Goal: Task Accomplishment & Management: Manage account settings

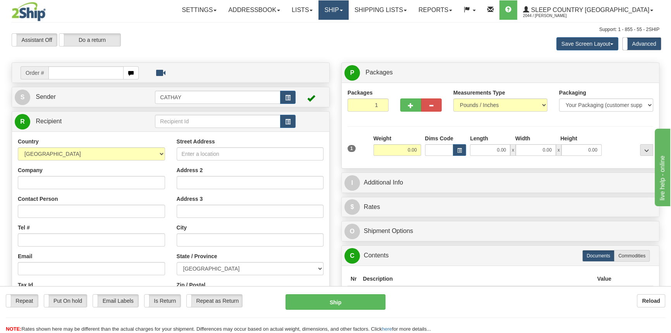
click at [348, 12] on link "Ship" at bounding box center [333, 9] width 30 height 19
click at [340, 37] on span "OnHold / Order Queue" at bounding box center [313, 37] width 55 height 6
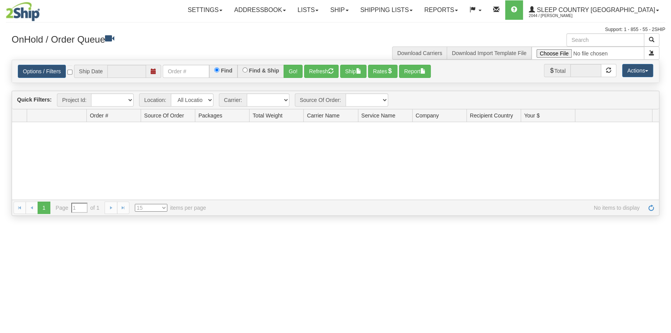
type input "[DATE]"
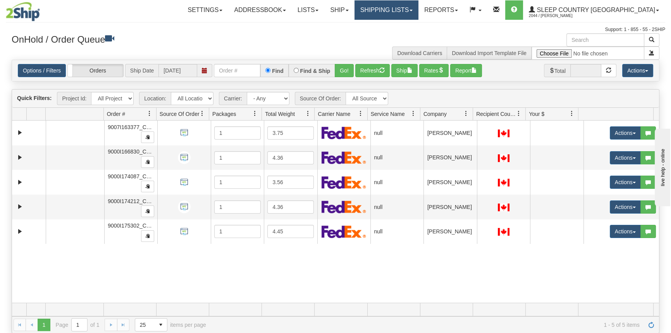
click at [399, 7] on link "Shipping lists" at bounding box center [386, 9] width 64 height 19
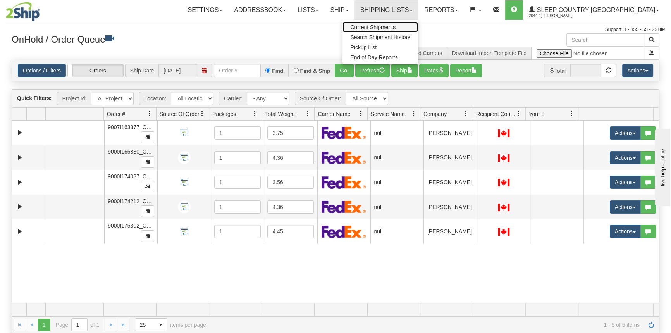
click at [395, 24] on span "Current Shipments" at bounding box center [372, 27] width 45 height 6
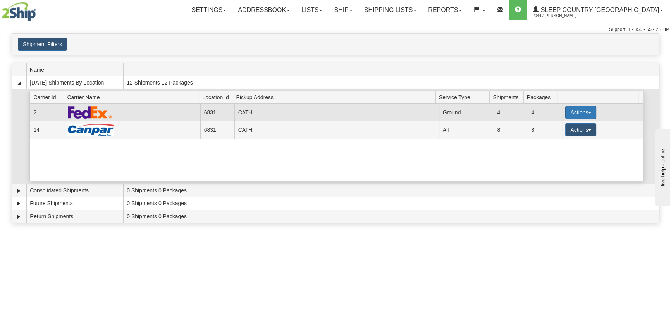
click at [582, 110] on button "Actions" at bounding box center [580, 112] width 31 height 13
click at [559, 135] on span "Close" at bounding box center [550, 136] width 18 height 5
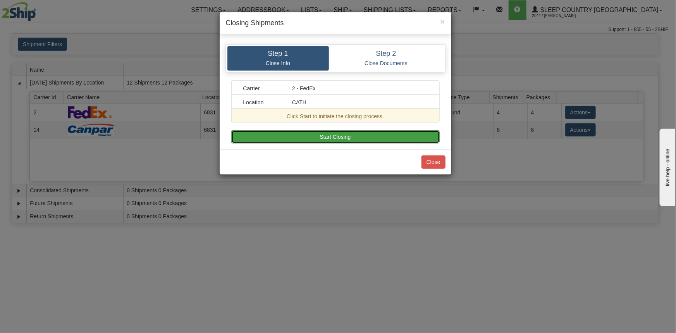
click at [430, 137] on button "Start Closing" at bounding box center [335, 136] width 208 height 13
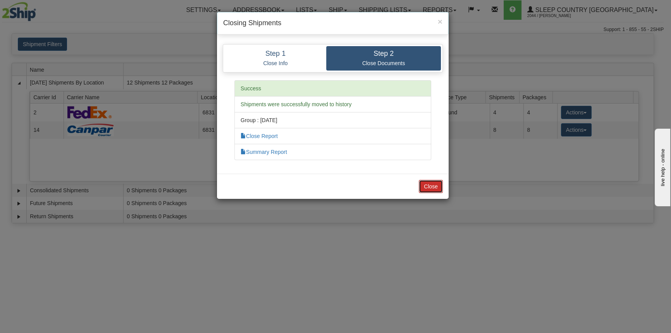
click at [432, 180] on button "Close" at bounding box center [431, 186] width 24 height 13
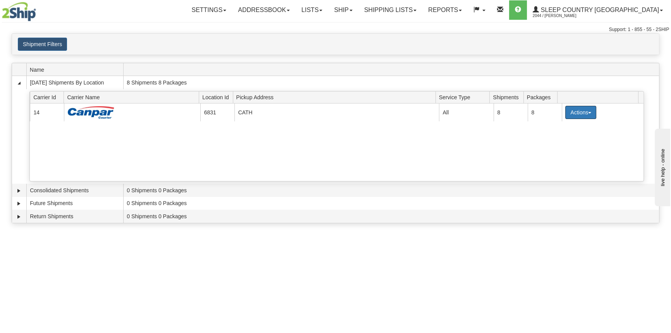
click at [571, 116] on button "Actions" at bounding box center [580, 112] width 31 height 13
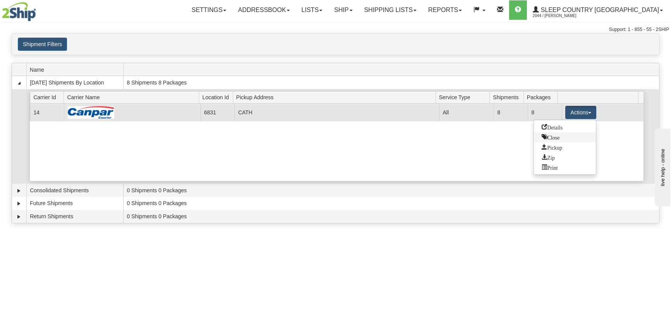
click at [565, 138] on link "Close" at bounding box center [565, 137] width 62 height 10
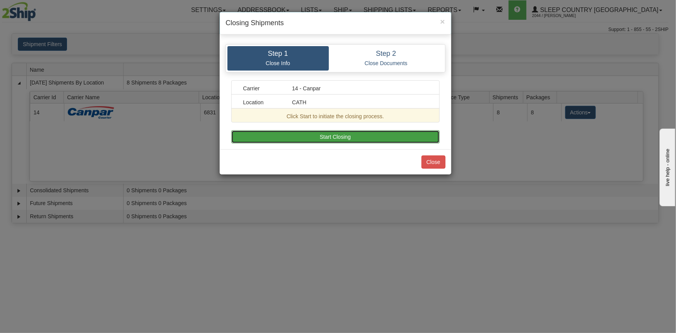
click at [392, 139] on button "Start Closing" at bounding box center [335, 136] width 208 height 13
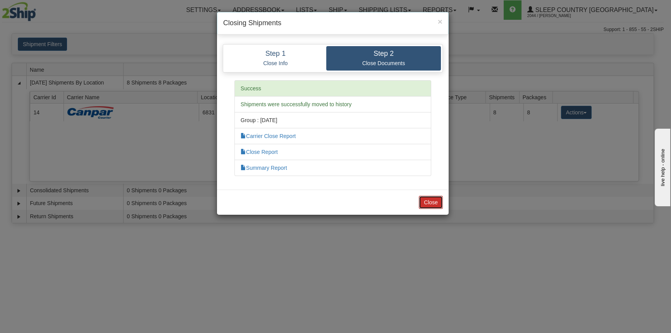
click at [431, 203] on button "Close" at bounding box center [431, 202] width 24 height 13
